Goal: Navigation & Orientation: Find specific page/section

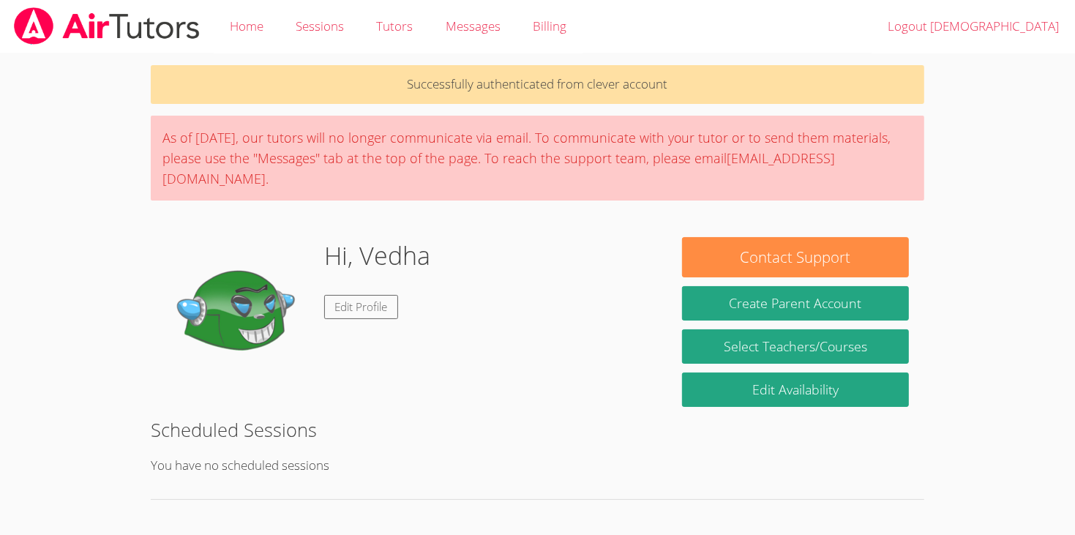
click at [266, 272] on img at bounding box center [239, 310] width 146 height 146
click at [334, 295] on link "Edit Profile" at bounding box center [361, 307] width 75 height 24
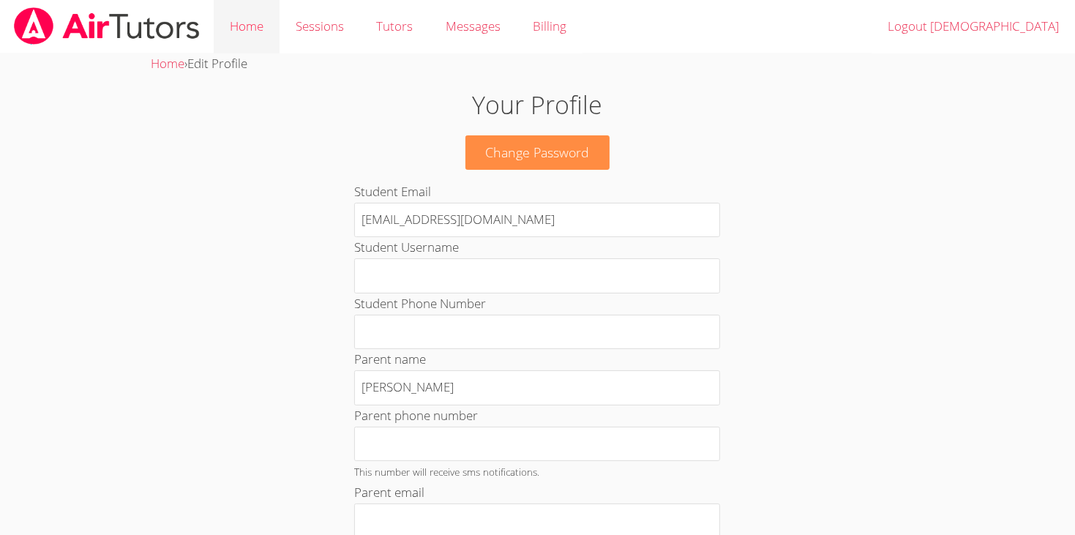
click at [230, 29] on link "Home" at bounding box center [247, 26] width 66 height 53
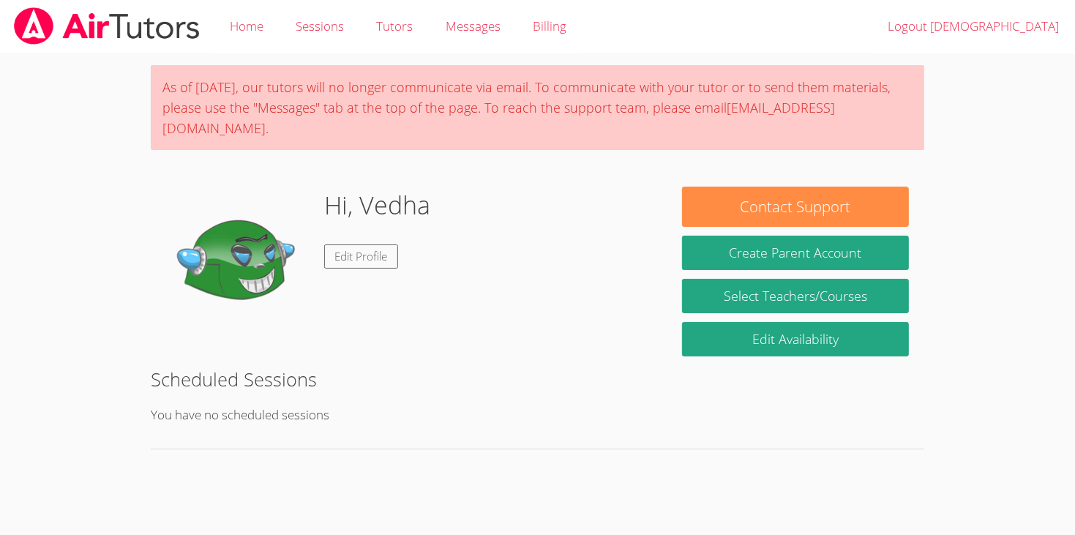
click at [217, 241] on img at bounding box center [239, 260] width 146 height 146
click at [215, 239] on img at bounding box center [239, 260] width 146 height 146
click at [483, 40] on link "Messages" at bounding box center [472, 26] width 87 height 53
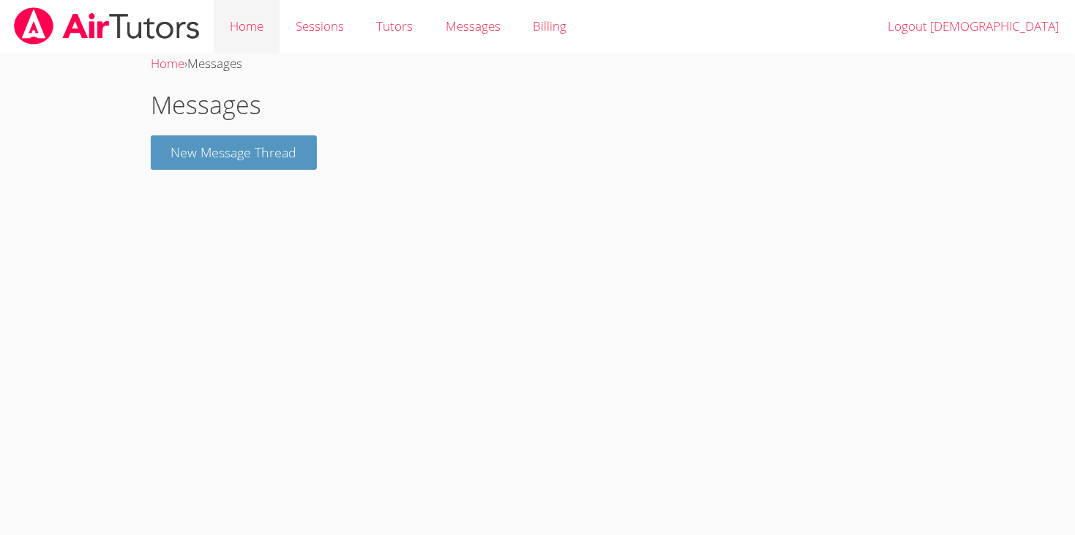
click at [263, 31] on link "Home" at bounding box center [247, 26] width 66 height 53
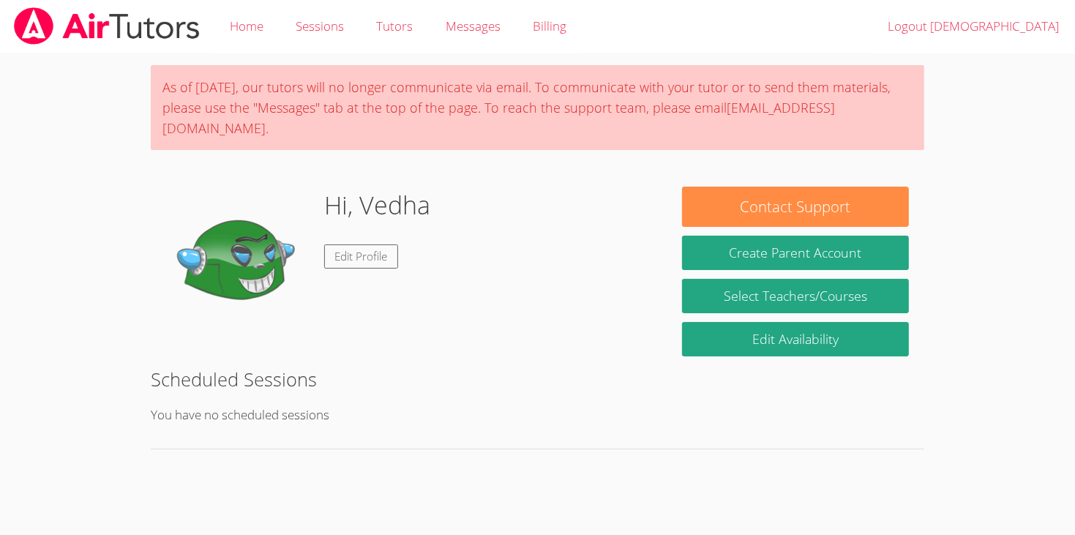
click at [255, 207] on img at bounding box center [239, 260] width 146 height 146
